Goal: Information Seeking & Learning: Learn about a topic

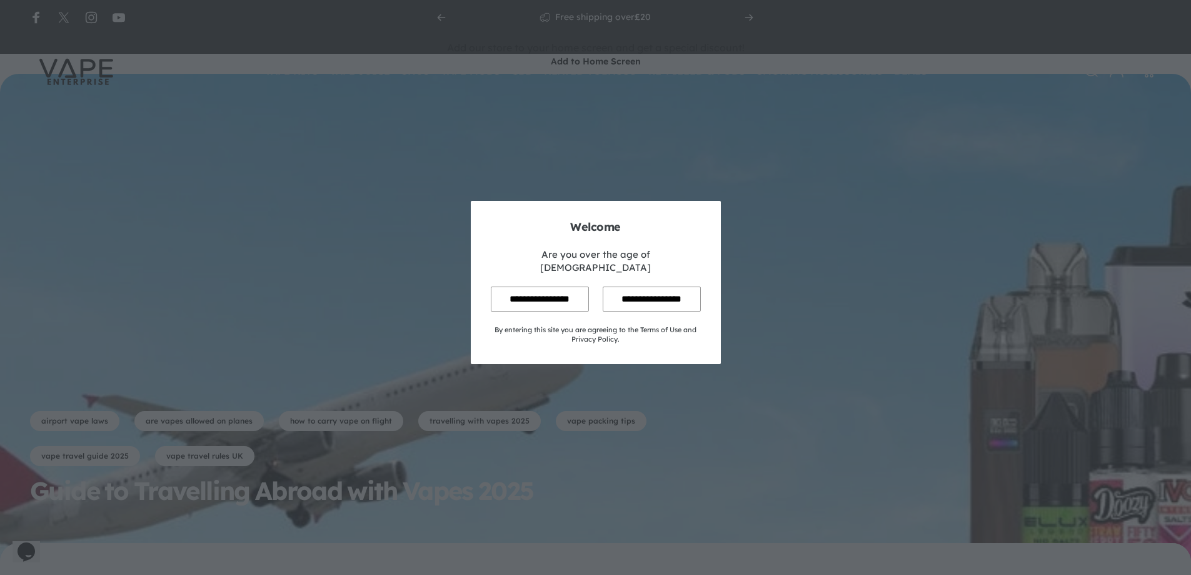
click at [558, 286] on input "**********" at bounding box center [540, 298] width 98 height 24
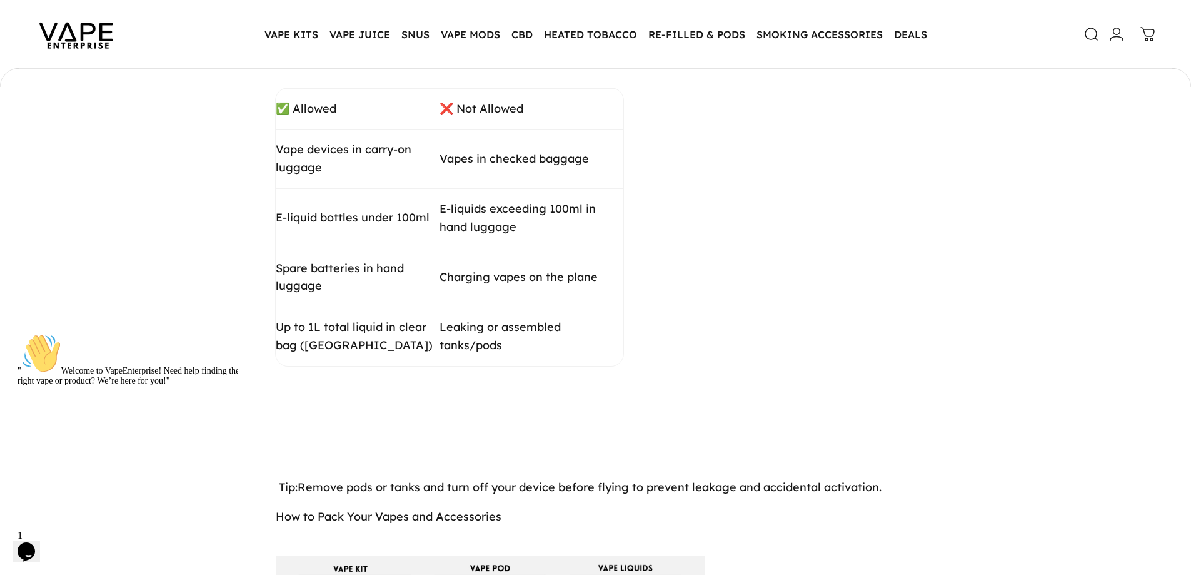
scroll to position [1000, 0]
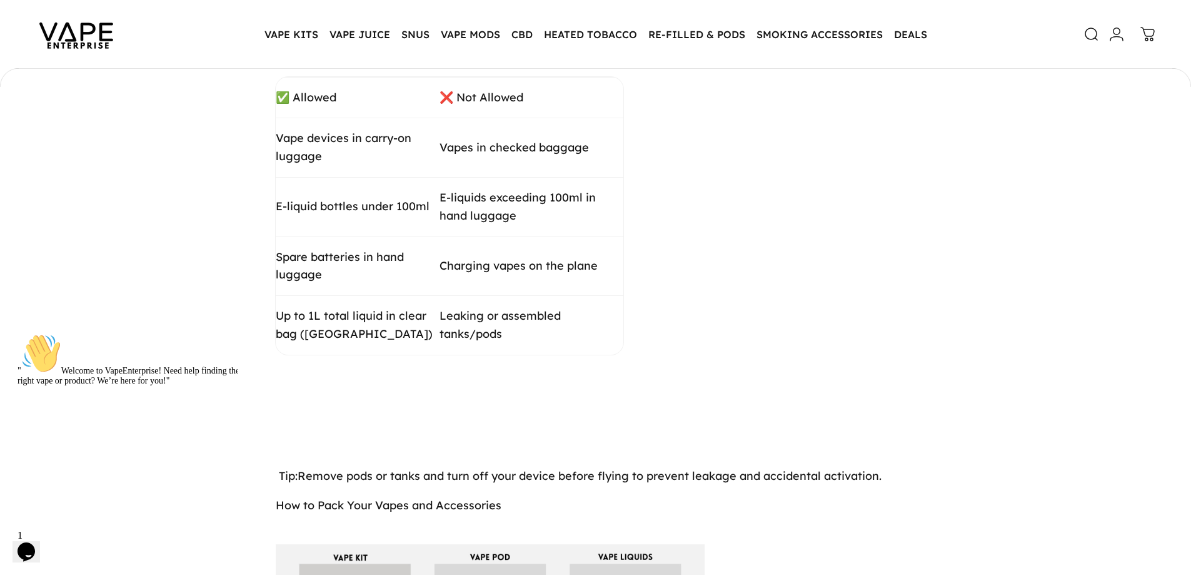
click at [35, 546] on icon "Chat widget" at bounding box center [27, 551] width 18 height 19
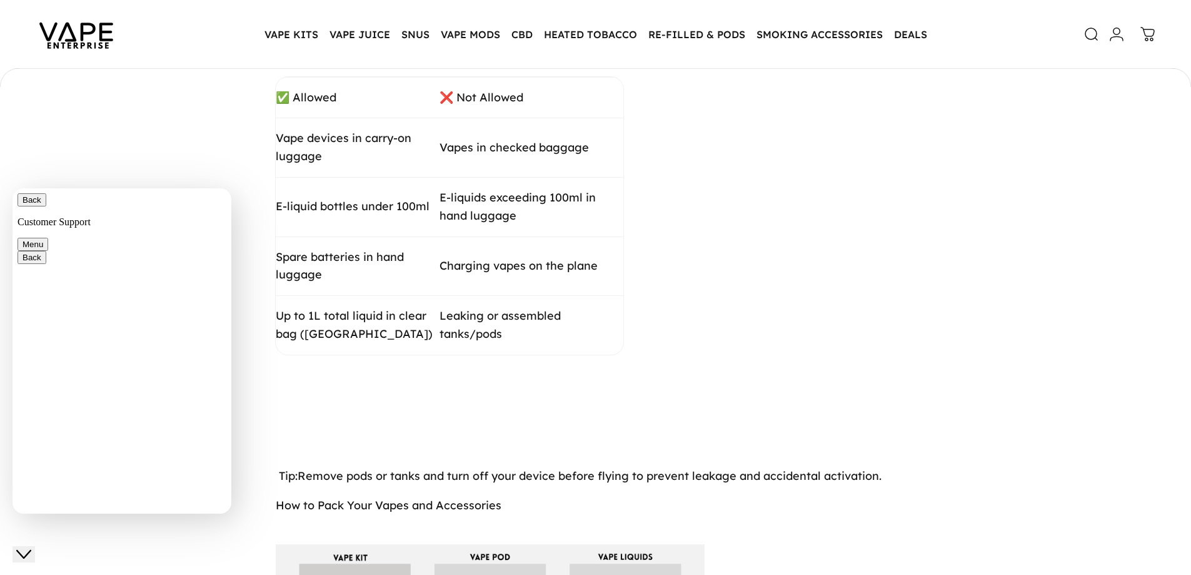
click at [37, 206] on button "Back" at bounding box center [32, 199] width 29 height 13
click at [768, 229] on div "✅ Allowed ❌ Not Allowed Vape devices in carry-on luggage Vapes in checked bagga…" at bounding box center [596, 216] width 640 height 278
click at [31, 546] on icon "Close Chat This icon closes the chat window." at bounding box center [23, 553] width 15 height 15
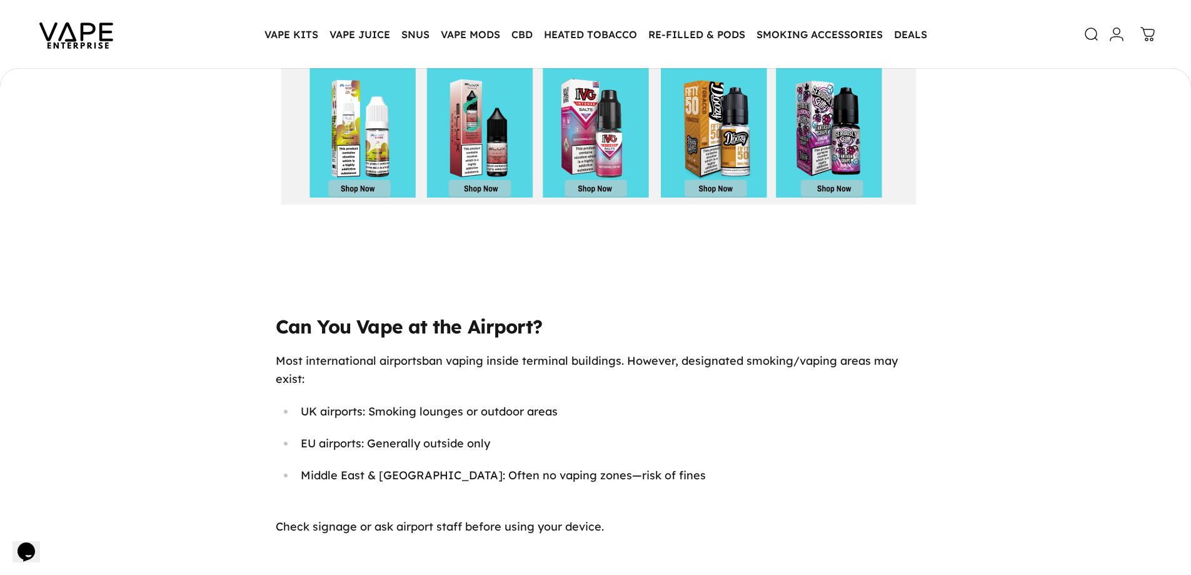
scroll to position [3751, 0]
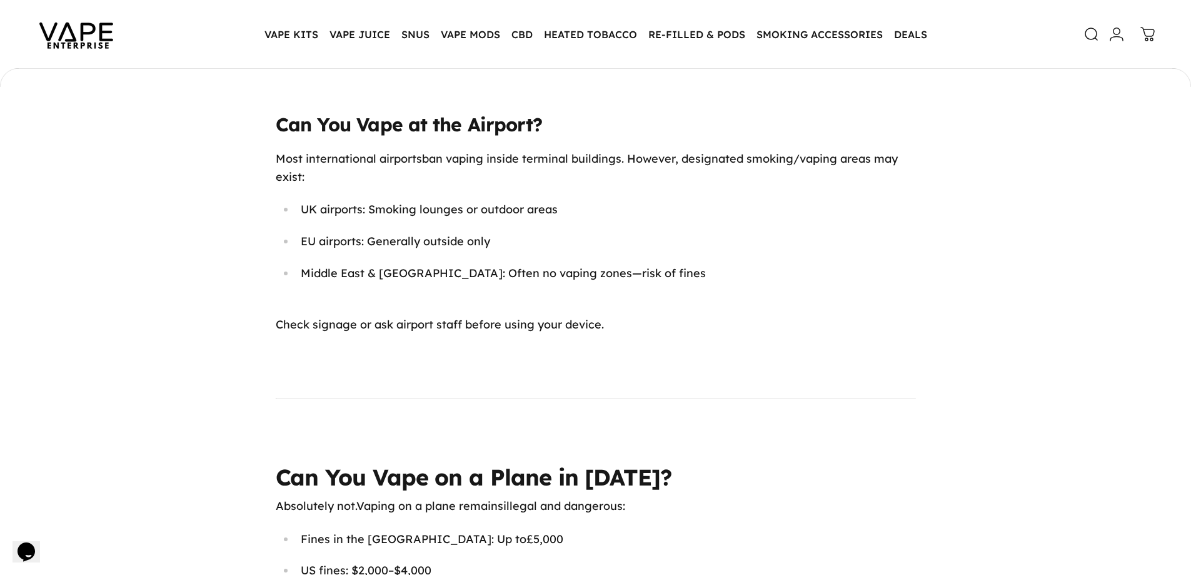
scroll to position [3727, 0]
